Goal: Navigation & Orientation: Find specific page/section

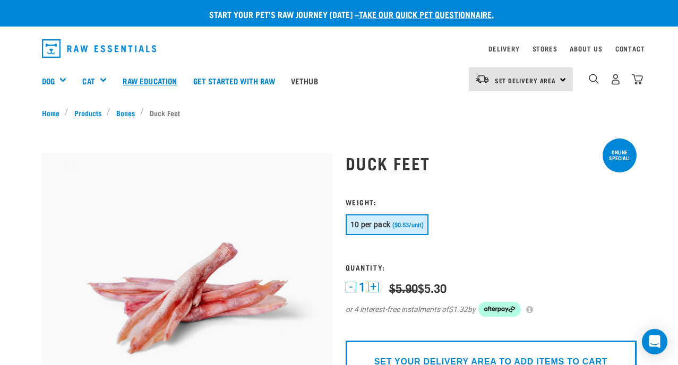
click at [153, 80] on link "Raw Education" at bounding box center [150, 80] width 70 height 42
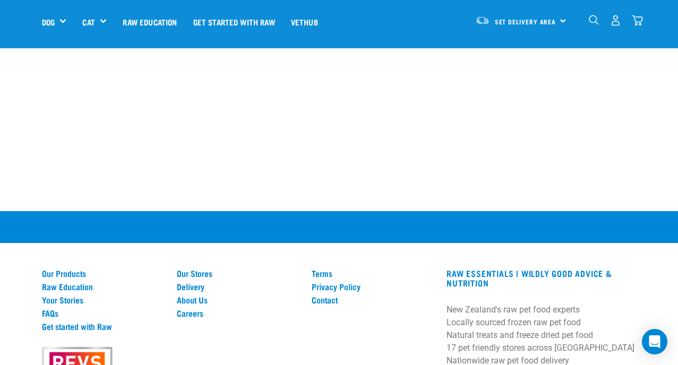
scroll to position [811, 0]
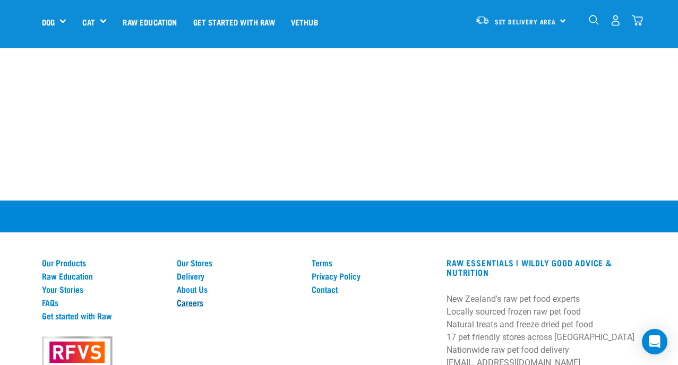
click at [186, 298] on link "Careers" at bounding box center [238, 303] width 122 height 10
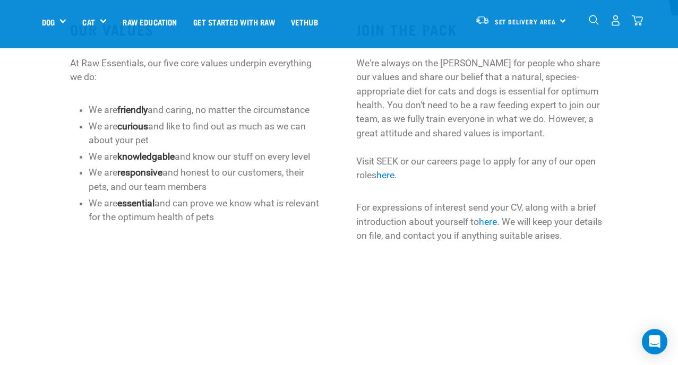
scroll to position [267, 0]
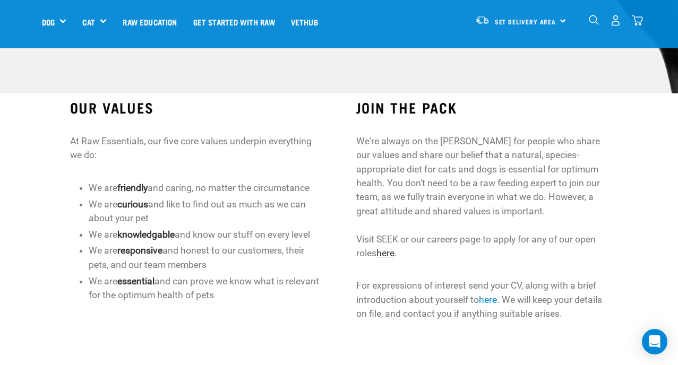
click at [389, 254] on link "here" at bounding box center [385, 253] width 18 height 11
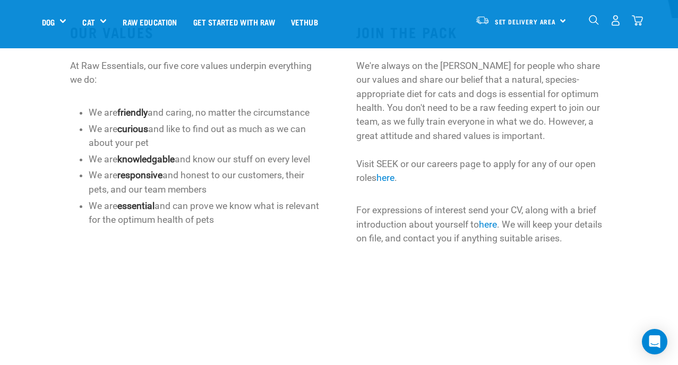
scroll to position [342, 0]
click at [301, 22] on link "Vethub" at bounding box center [304, 22] width 43 height 42
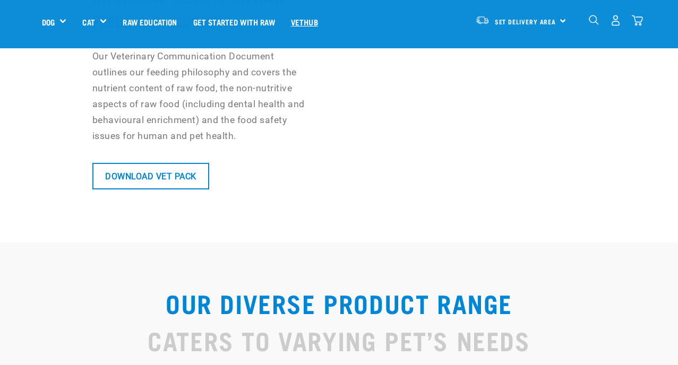
scroll to position [1081, 0]
